Goal: Use online tool/utility: Utilize a website feature to perform a specific function

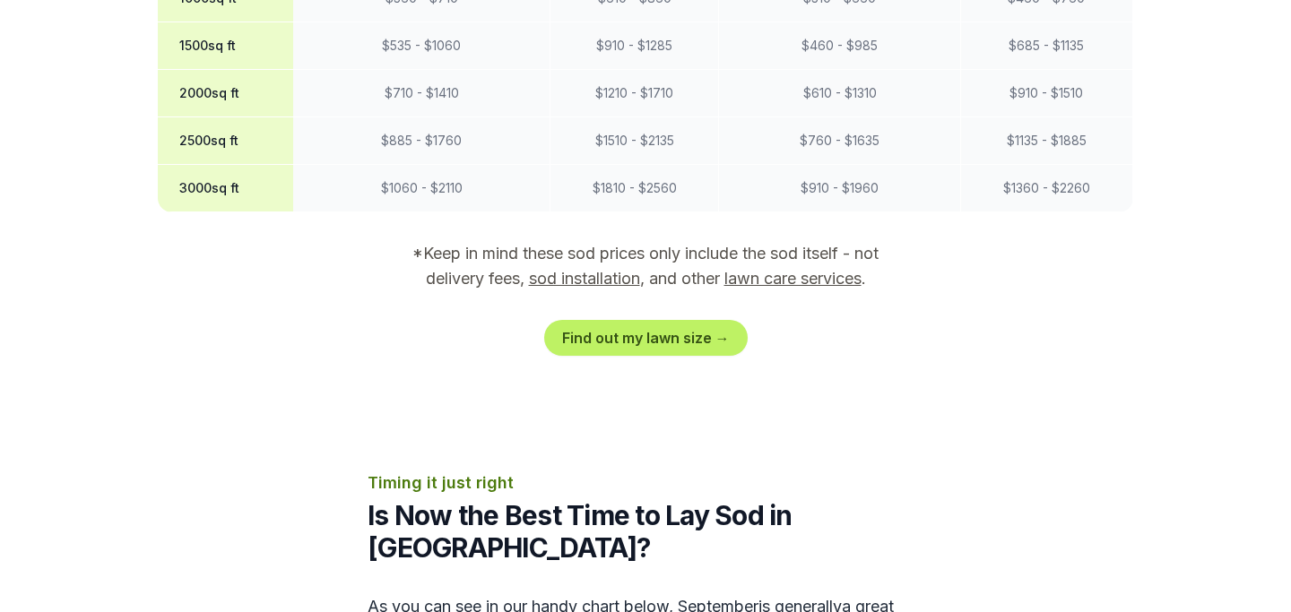
scroll to position [1860, 0]
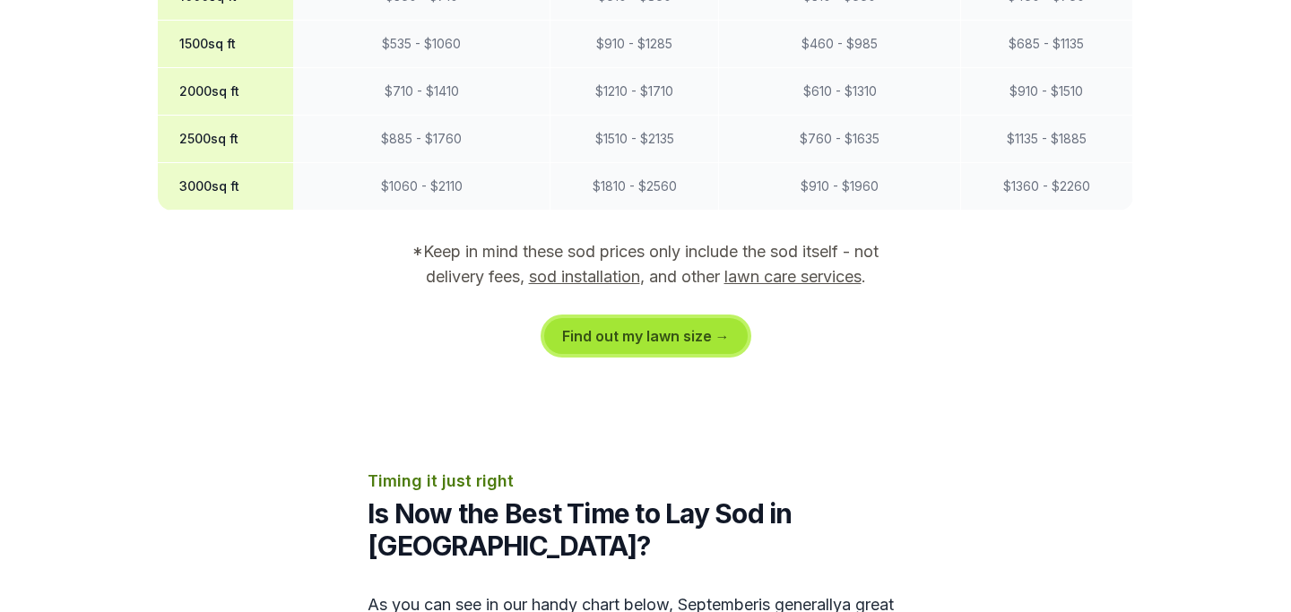
click at [664, 318] on link "Find out my lawn size →" at bounding box center [646, 336] width 204 height 36
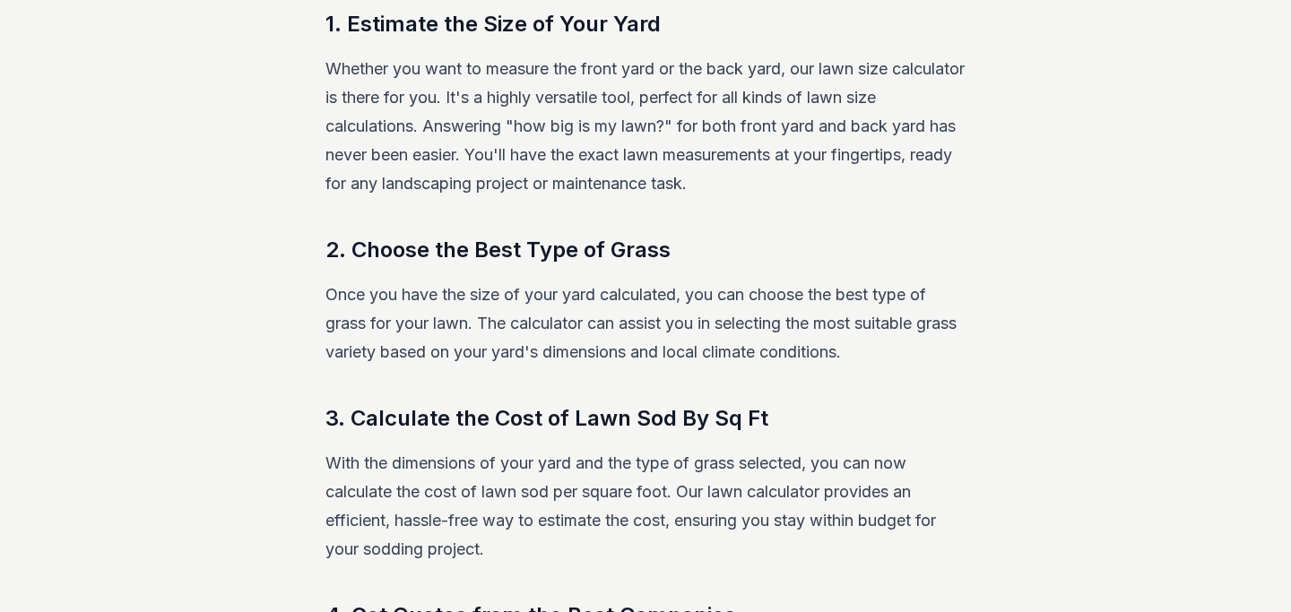
scroll to position [330, 0]
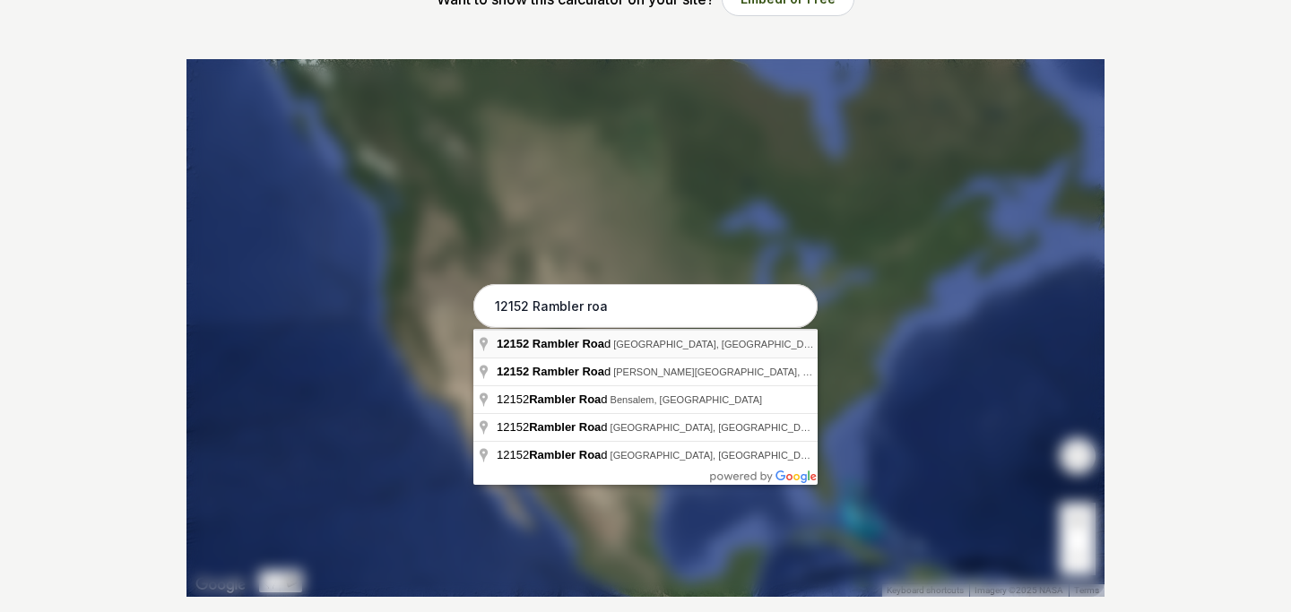
type input "[STREET_ADDRESS]"
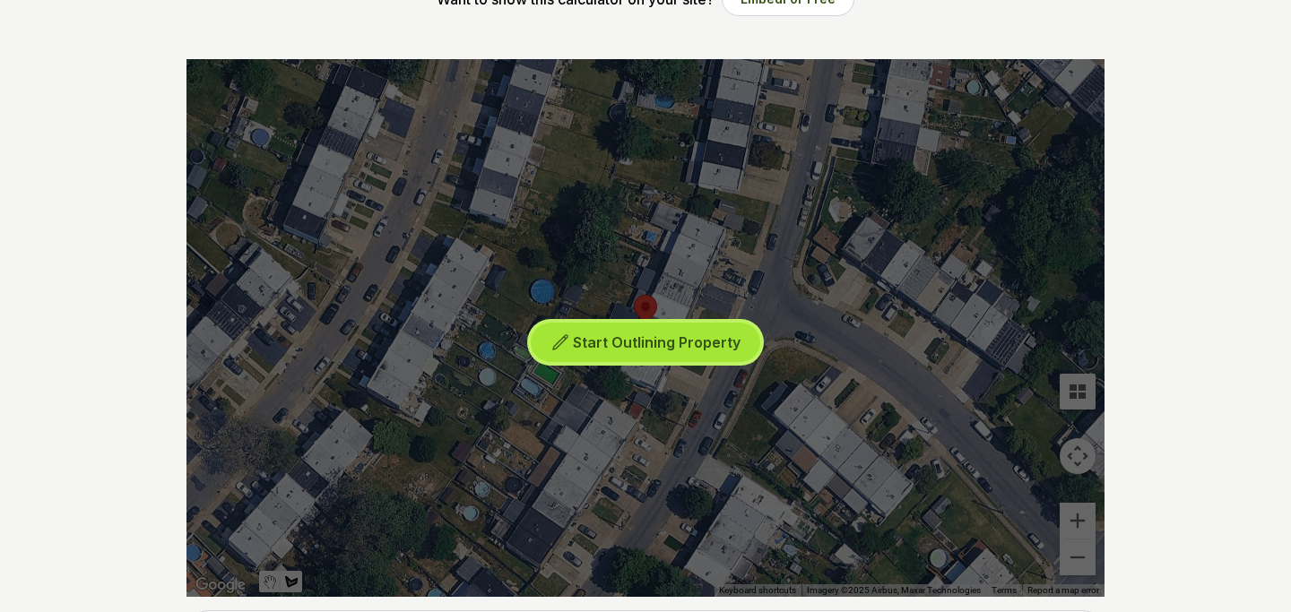
click at [693, 350] on span "Start Outlining Property" at bounding box center [657, 343] width 168 height 18
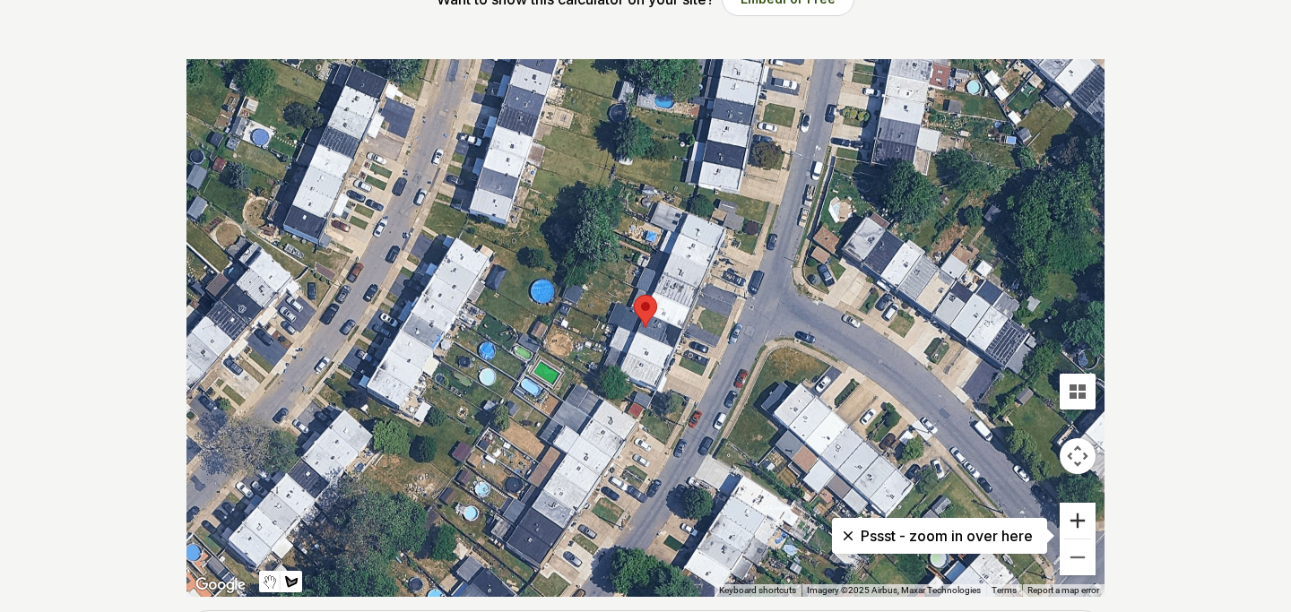
click at [1077, 523] on button "Zoom in" at bounding box center [1078, 521] width 36 height 36
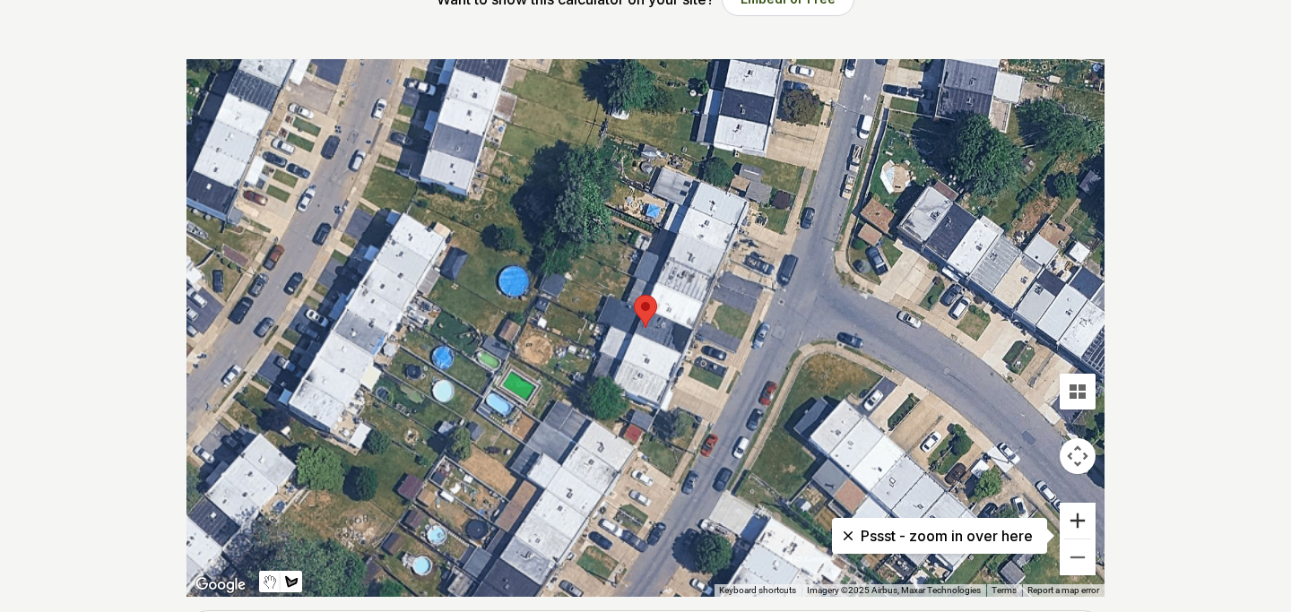
click at [1077, 523] on button "Zoom in" at bounding box center [1078, 521] width 36 height 36
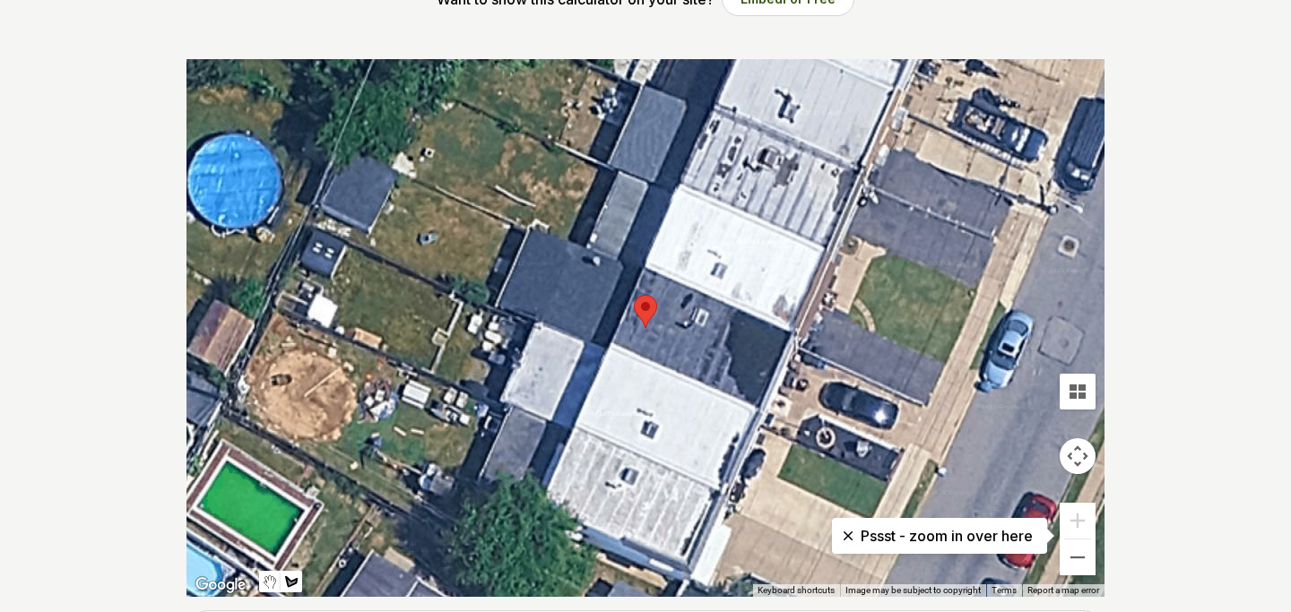
scroll to position [310, 0]
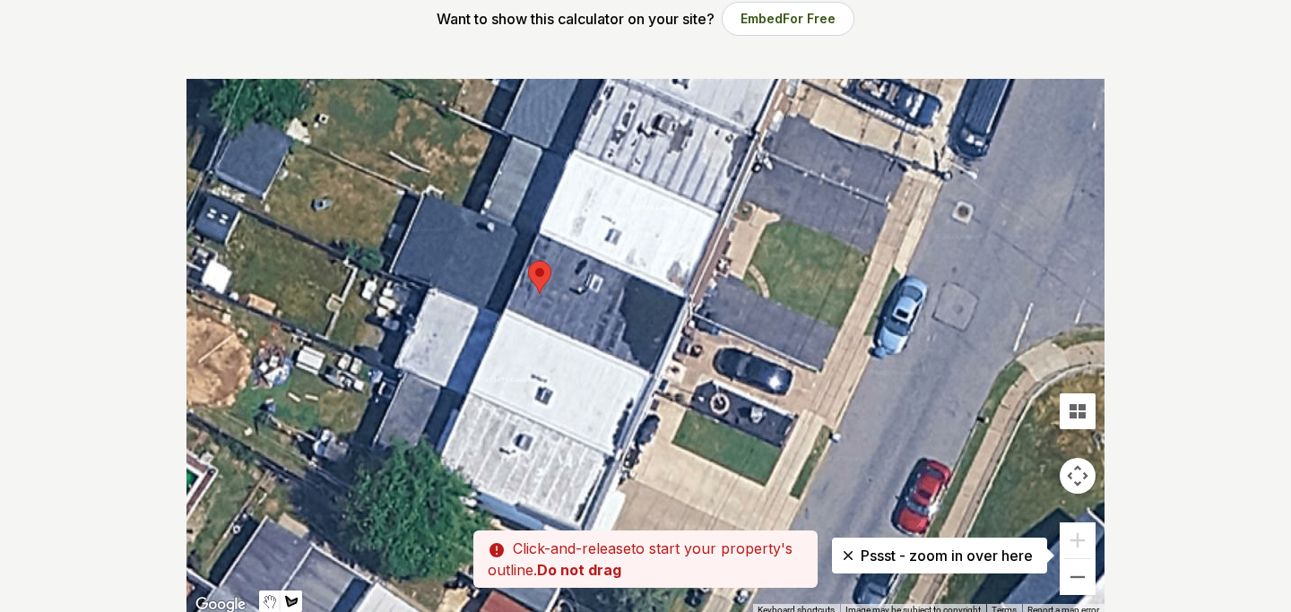
drag, startPoint x: 795, startPoint y: 458, endPoint x: 688, endPoint y: 401, distance: 121.9
click at [688, 401] on div at bounding box center [645, 348] width 918 height 538
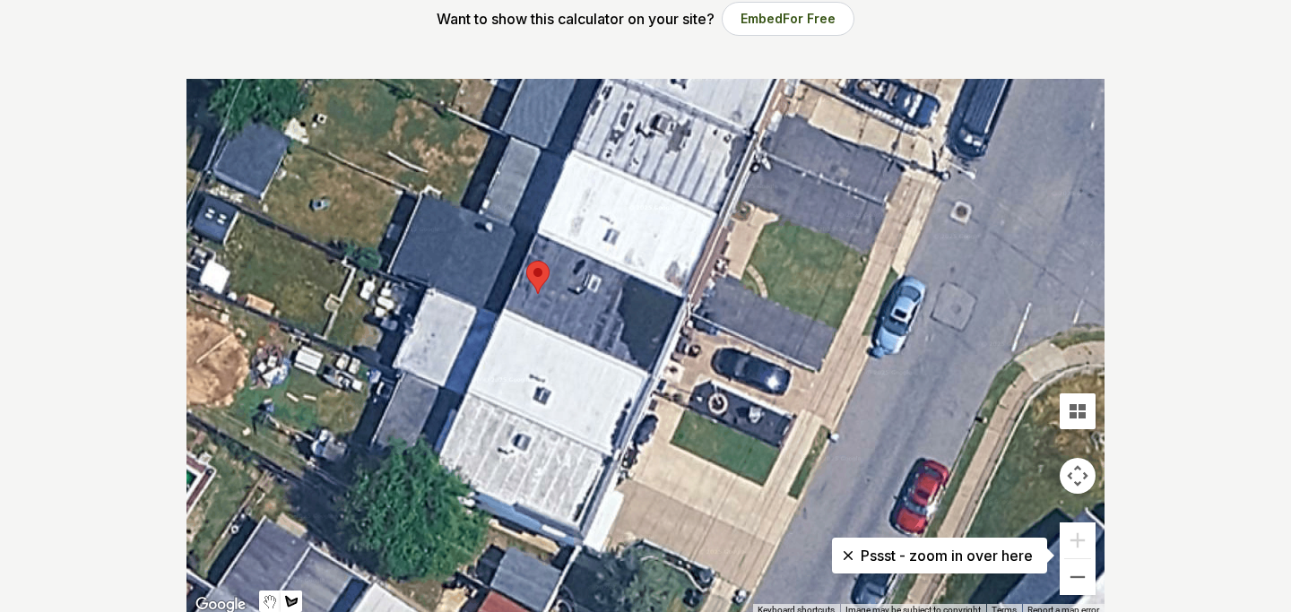
click at [688, 401] on div at bounding box center [645, 348] width 918 height 538
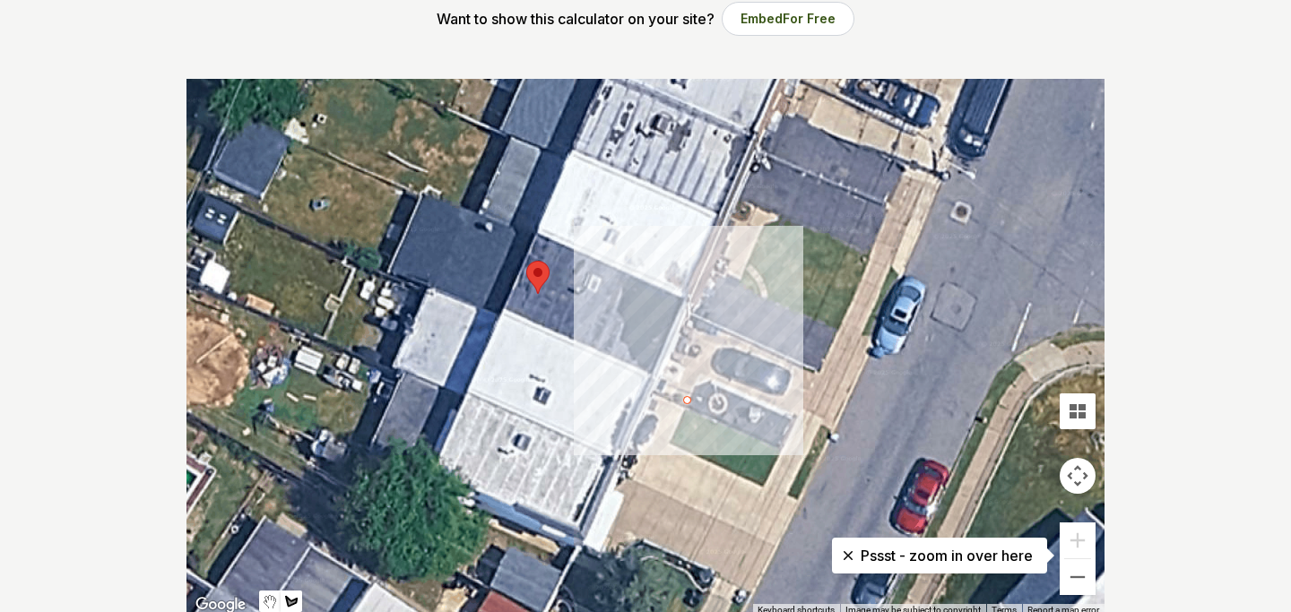
click at [696, 386] on div at bounding box center [645, 348] width 918 height 538
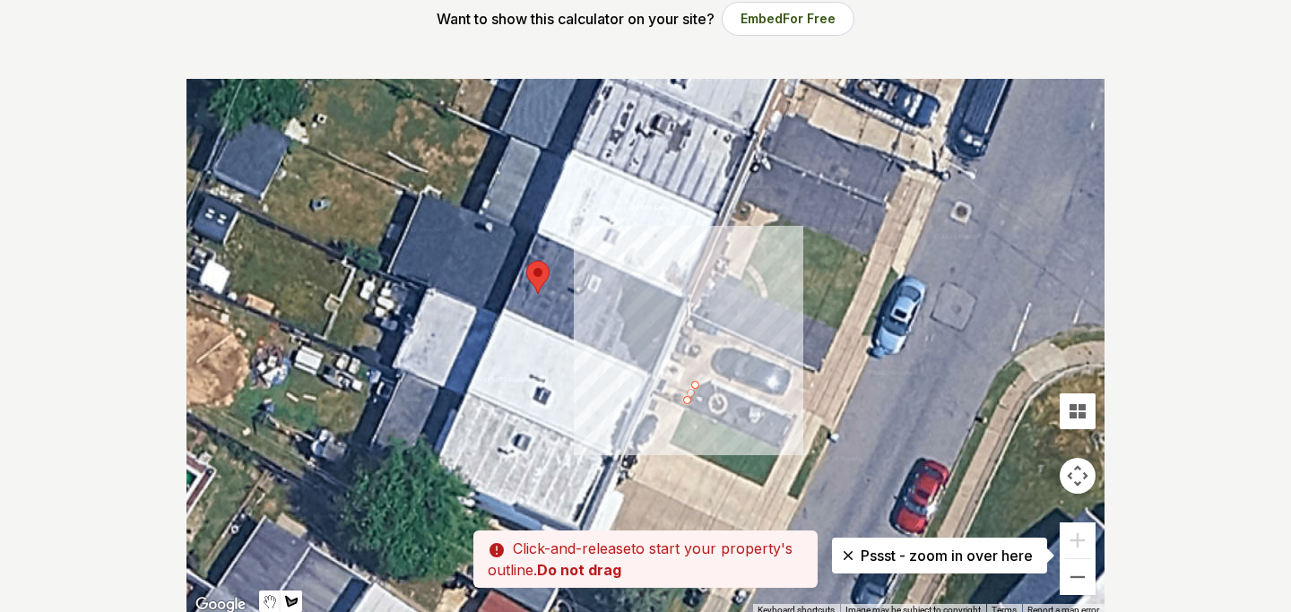
click at [709, 380] on div at bounding box center [645, 348] width 918 height 538
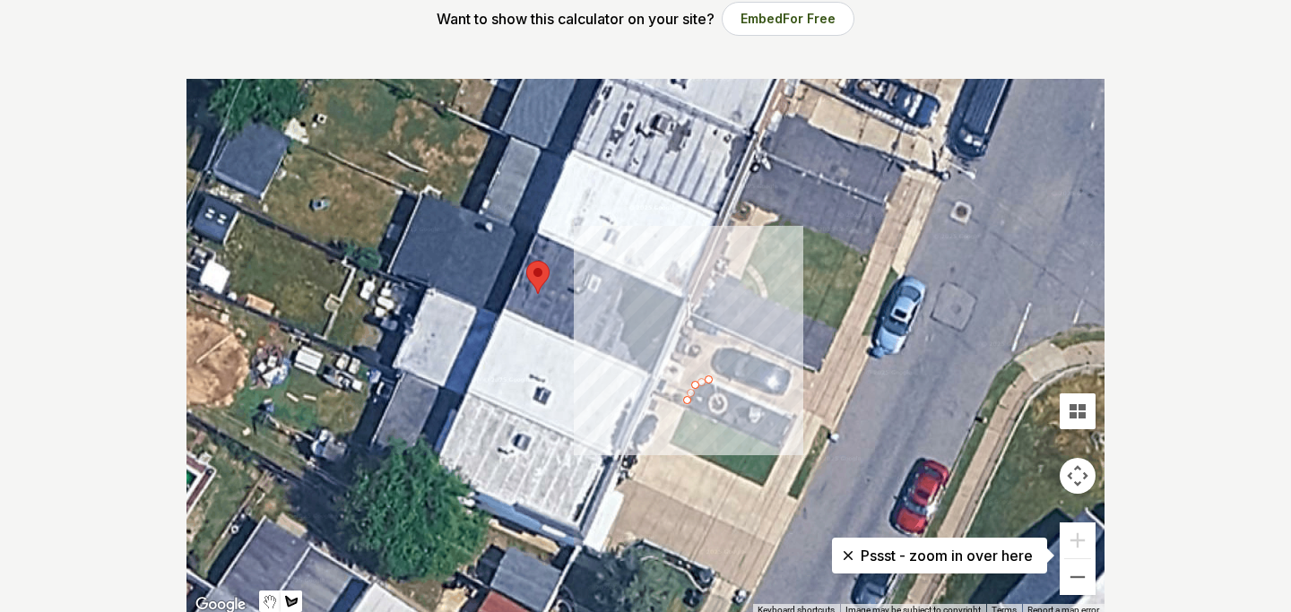
click at [788, 420] on div at bounding box center [645, 348] width 918 height 538
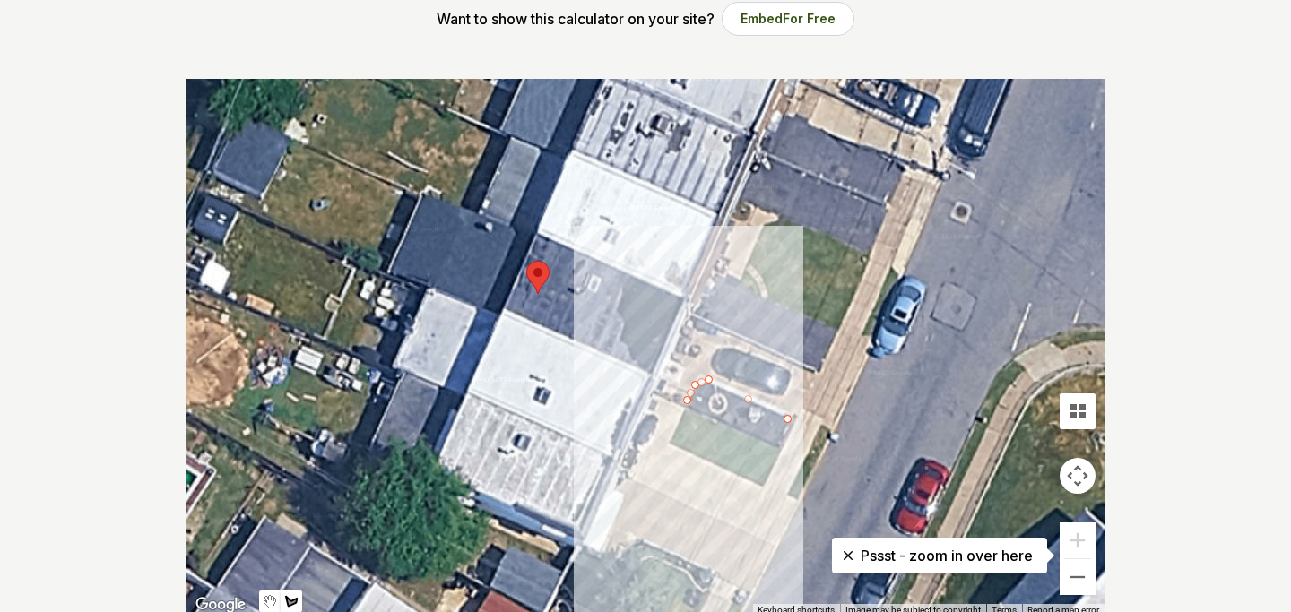
click at [777, 447] on div at bounding box center [645, 348] width 918 height 538
click at [683, 406] on div at bounding box center [645, 348] width 918 height 538
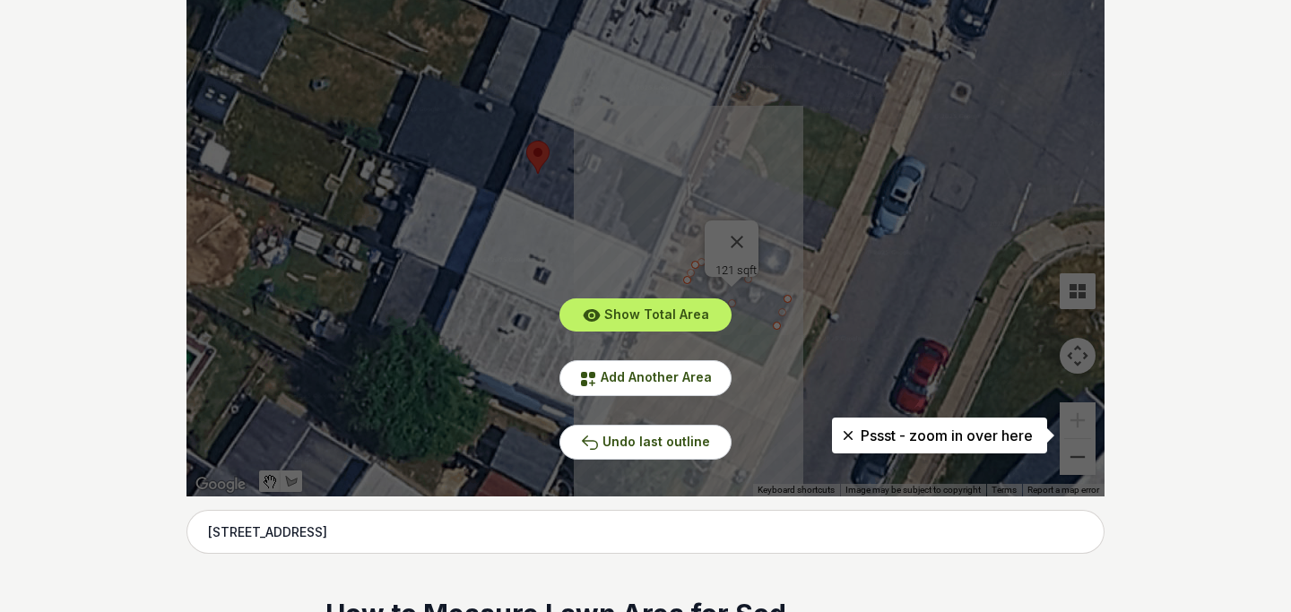
scroll to position [445, 0]
